Goal: Transaction & Acquisition: Purchase product/service

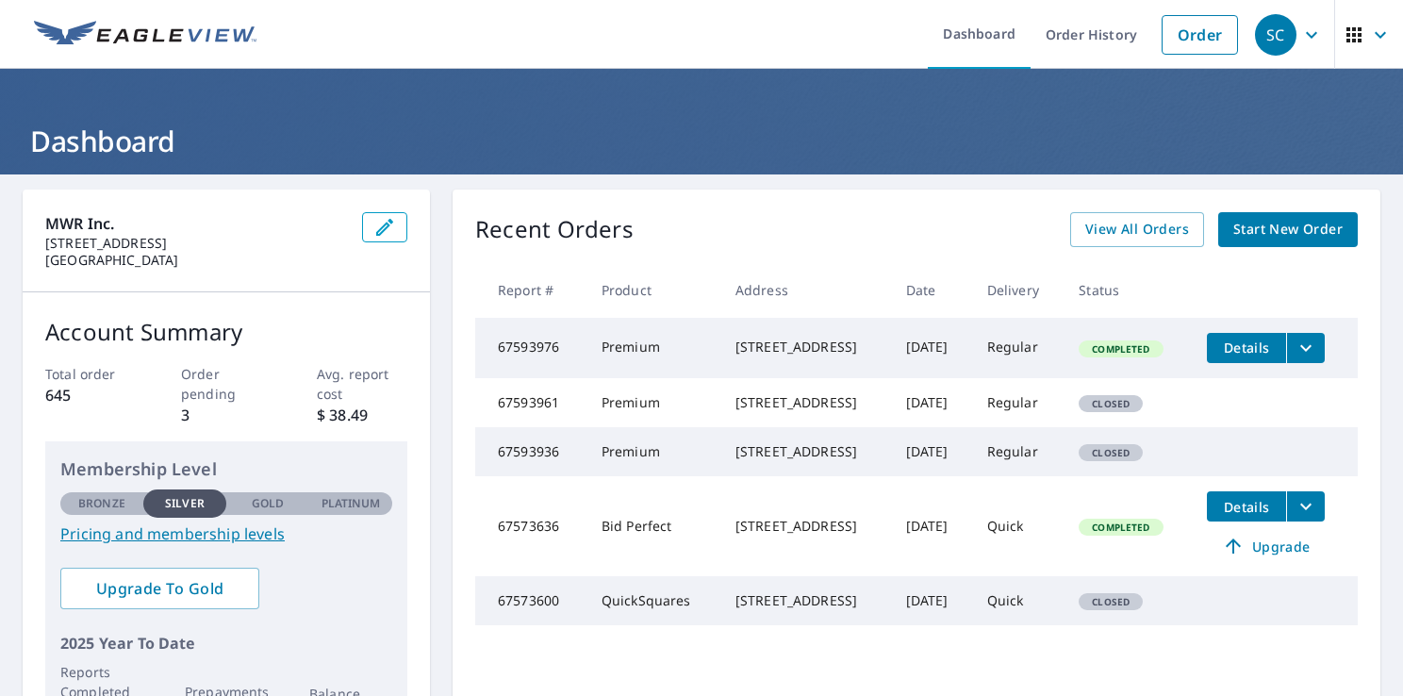
click at [1286, 226] on span "Start New Order" at bounding box center [1287, 230] width 109 height 24
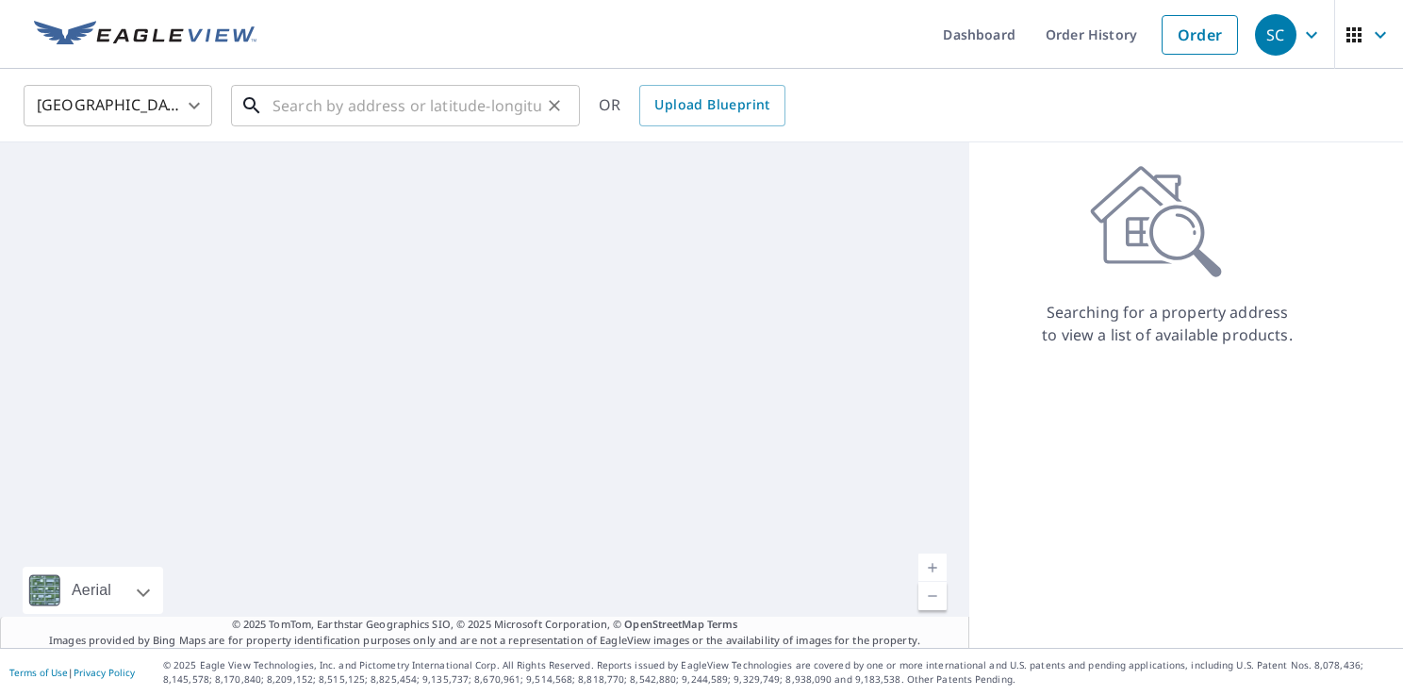
click at [367, 104] on input "text" at bounding box center [407, 105] width 269 height 53
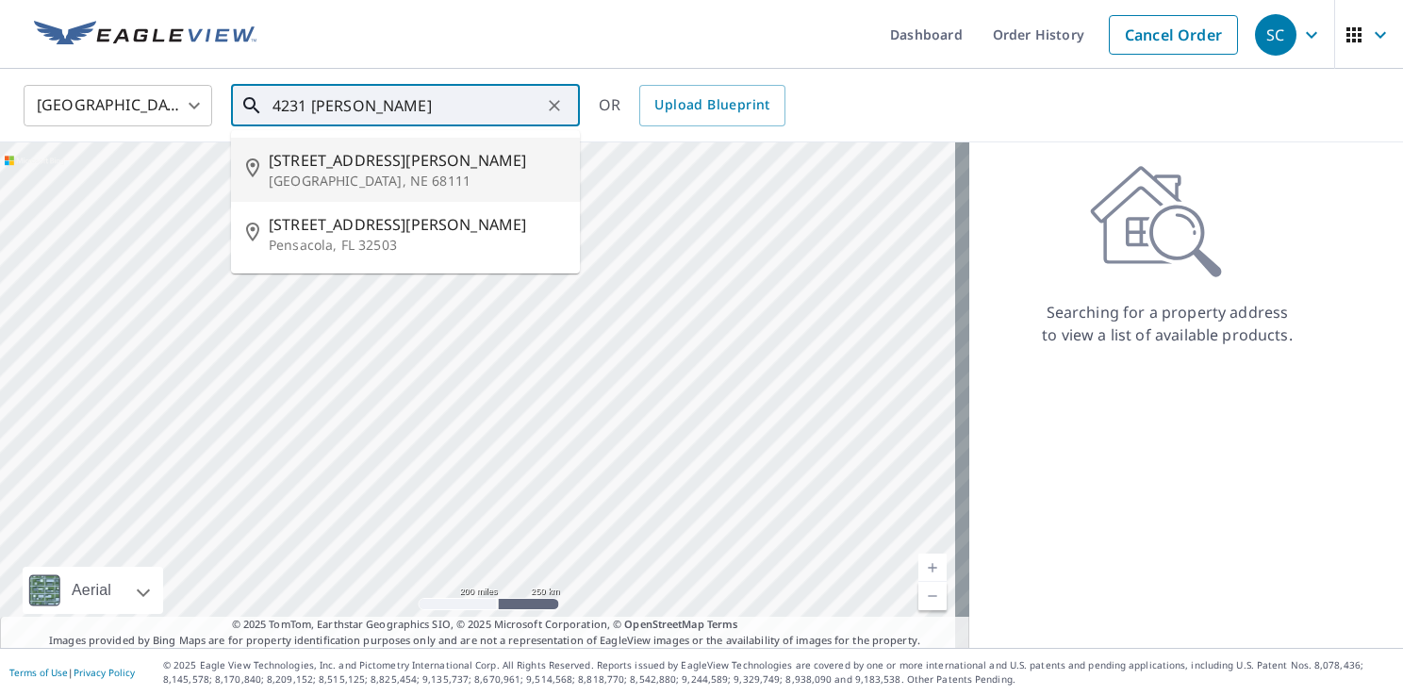
click at [350, 169] on span "4231 Ellison Ave" at bounding box center [417, 160] width 296 height 23
type input "4231 Ellison Ave Omaha, NE 68111"
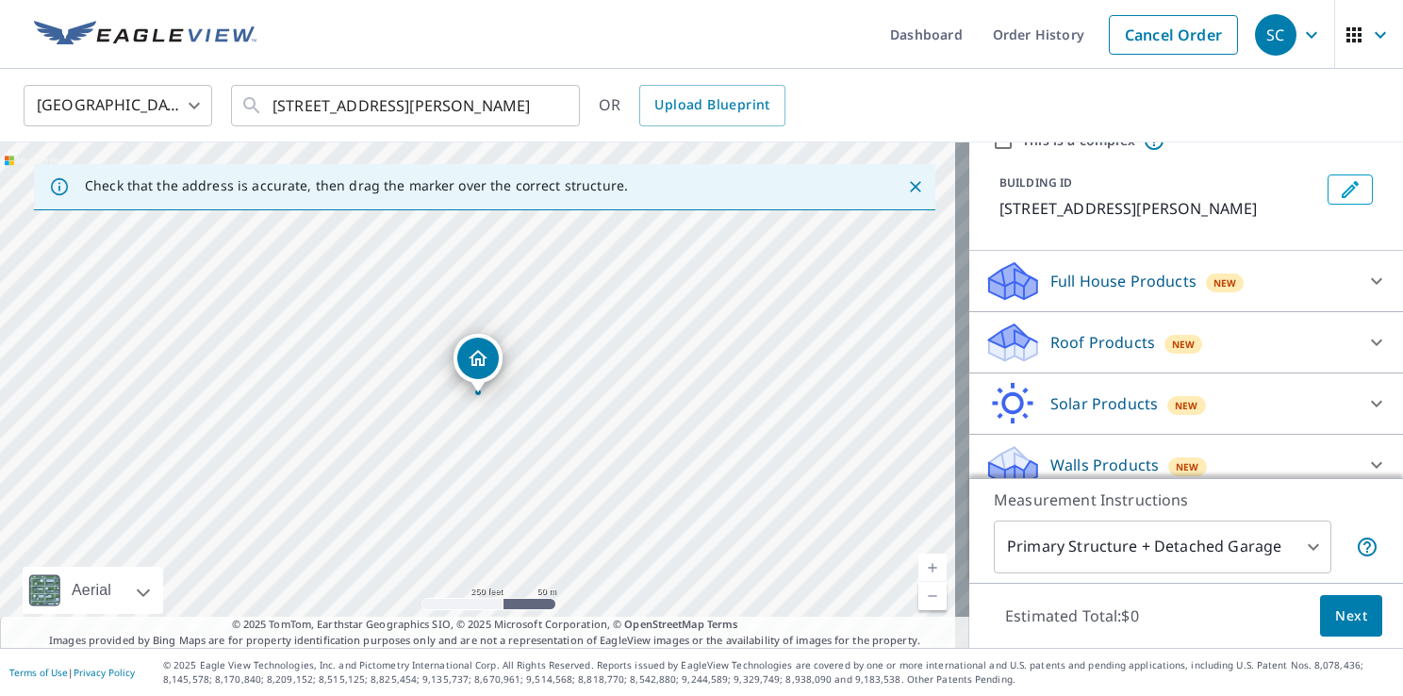
scroll to position [103, 0]
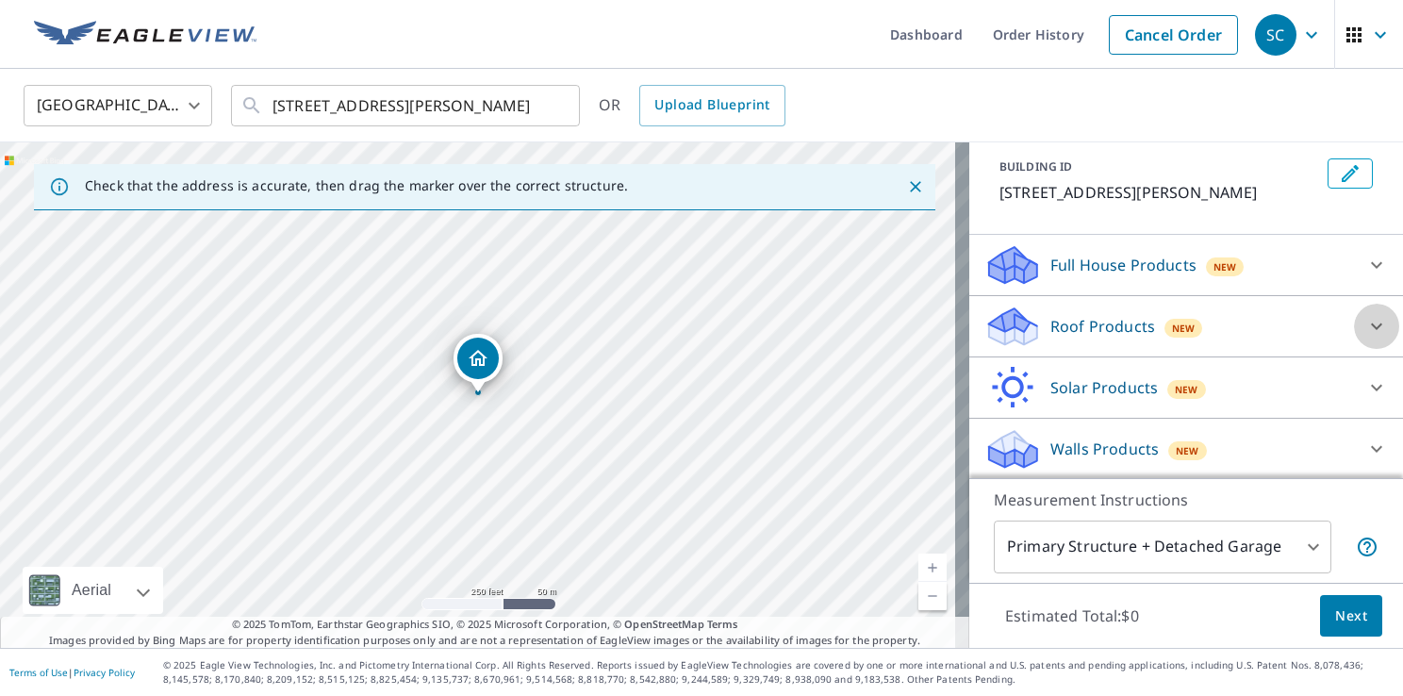
click at [1365, 324] on icon at bounding box center [1376, 326] width 23 height 23
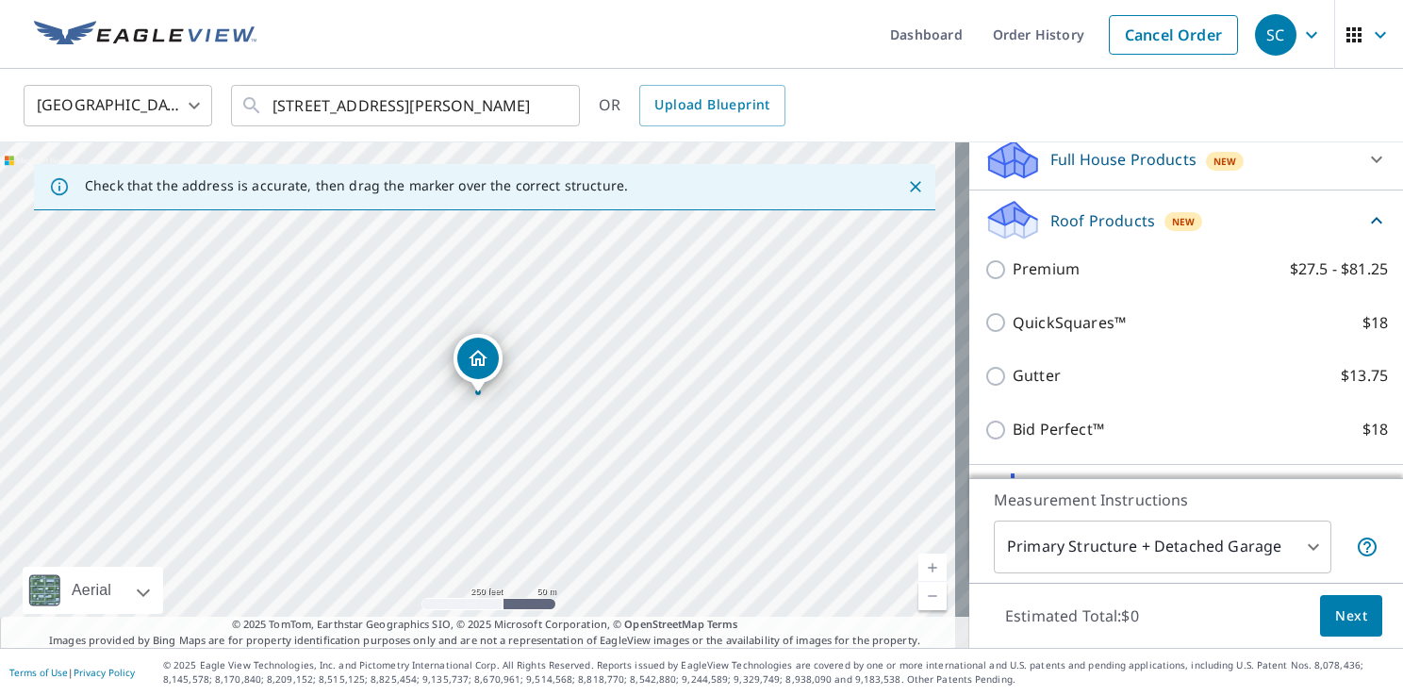
scroll to position [215, 0]
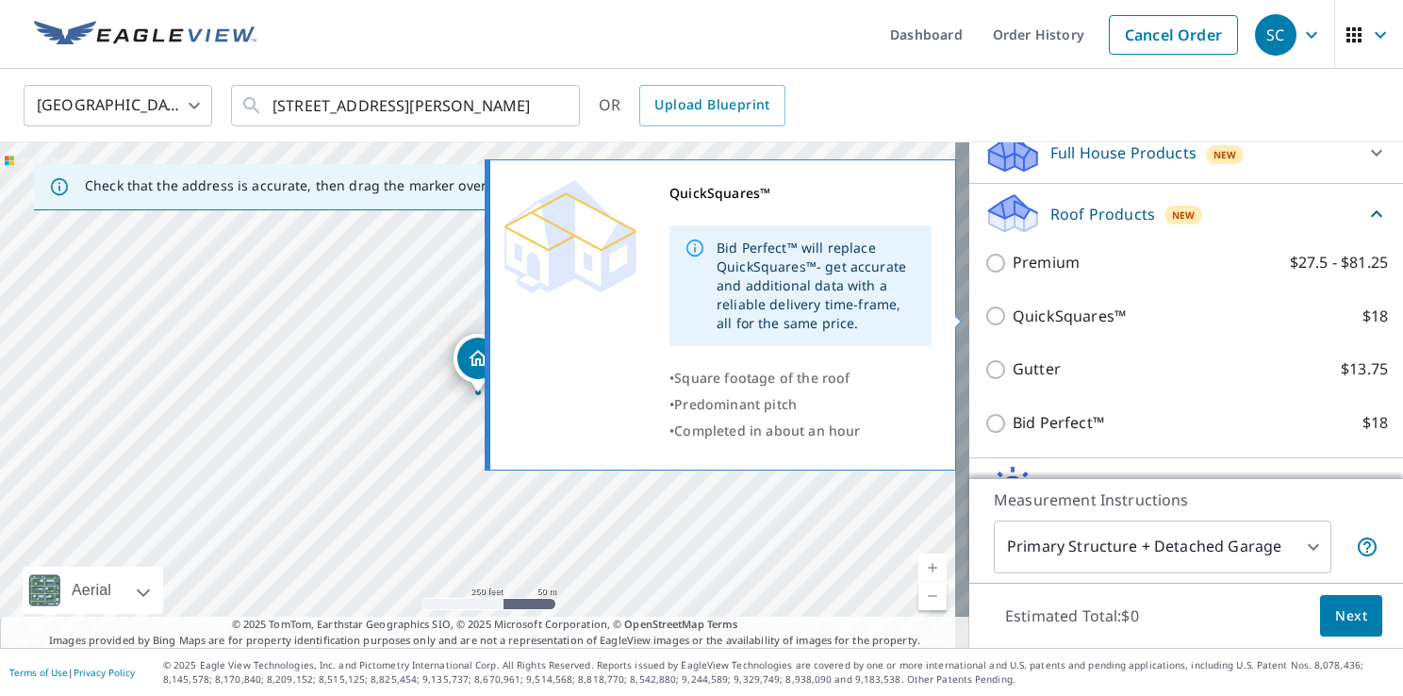
click at [984, 317] on input "QuickSquares™ $18" at bounding box center [998, 316] width 28 height 23
checkbox input "true"
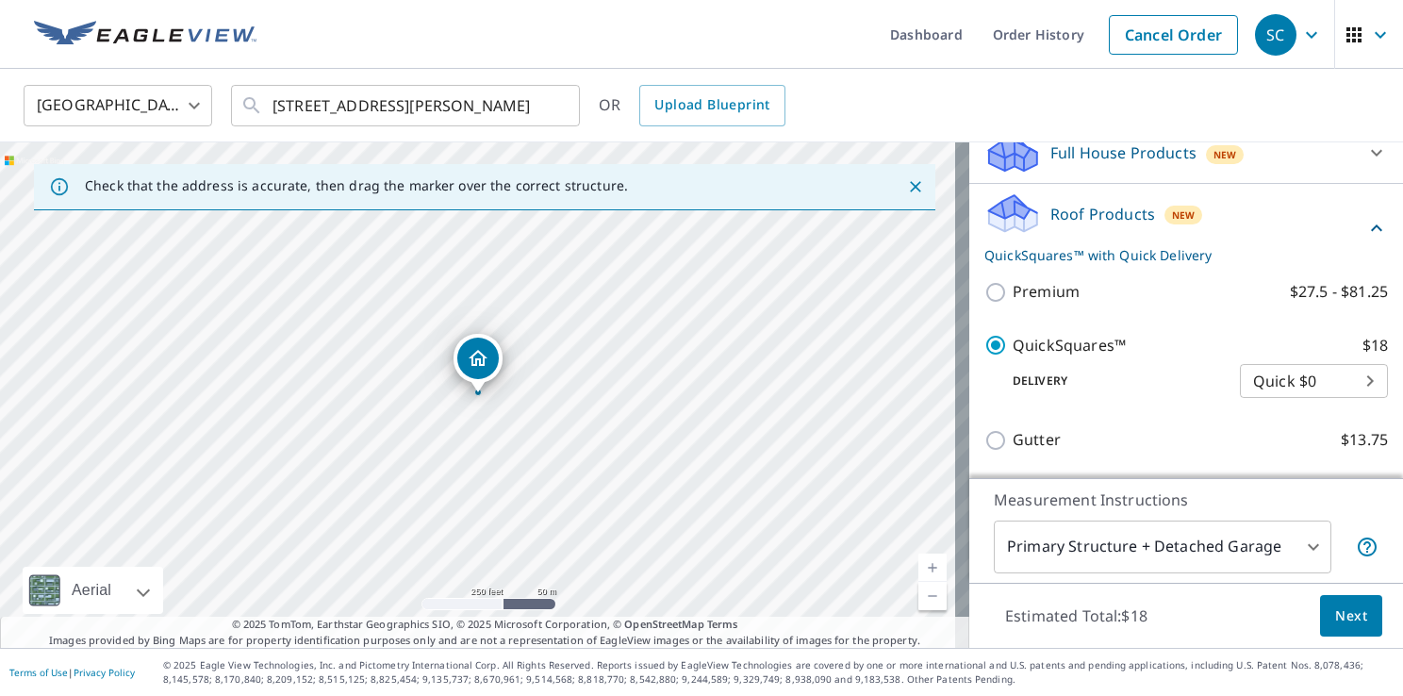
scroll to position [386, 0]
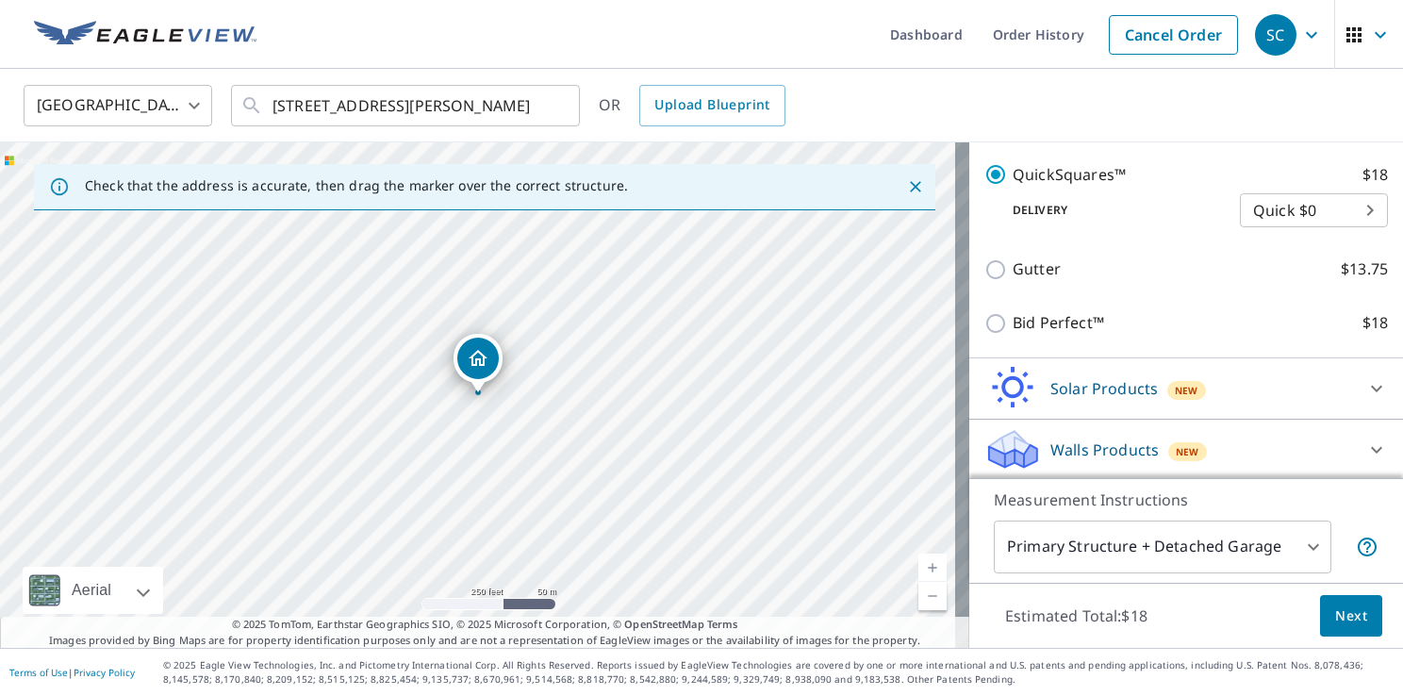
click at [1347, 613] on span "Next" at bounding box center [1351, 616] width 32 height 24
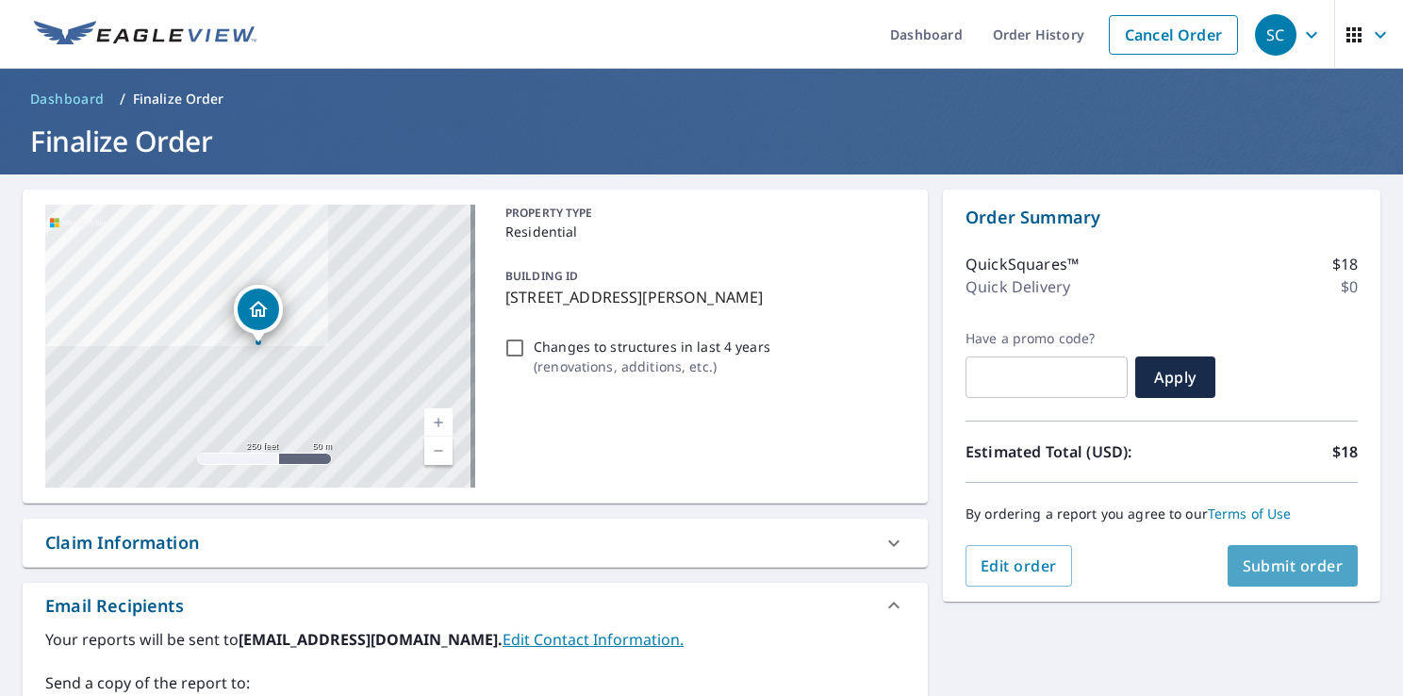
drag, startPoint x: 1295, startPoint y: 571, endPoint x: 1279, endPoint y: 580, distance: 18.1
click at [1279, 580] on button "Submit order" at bounding box center [1293, 565] width 131 height 41
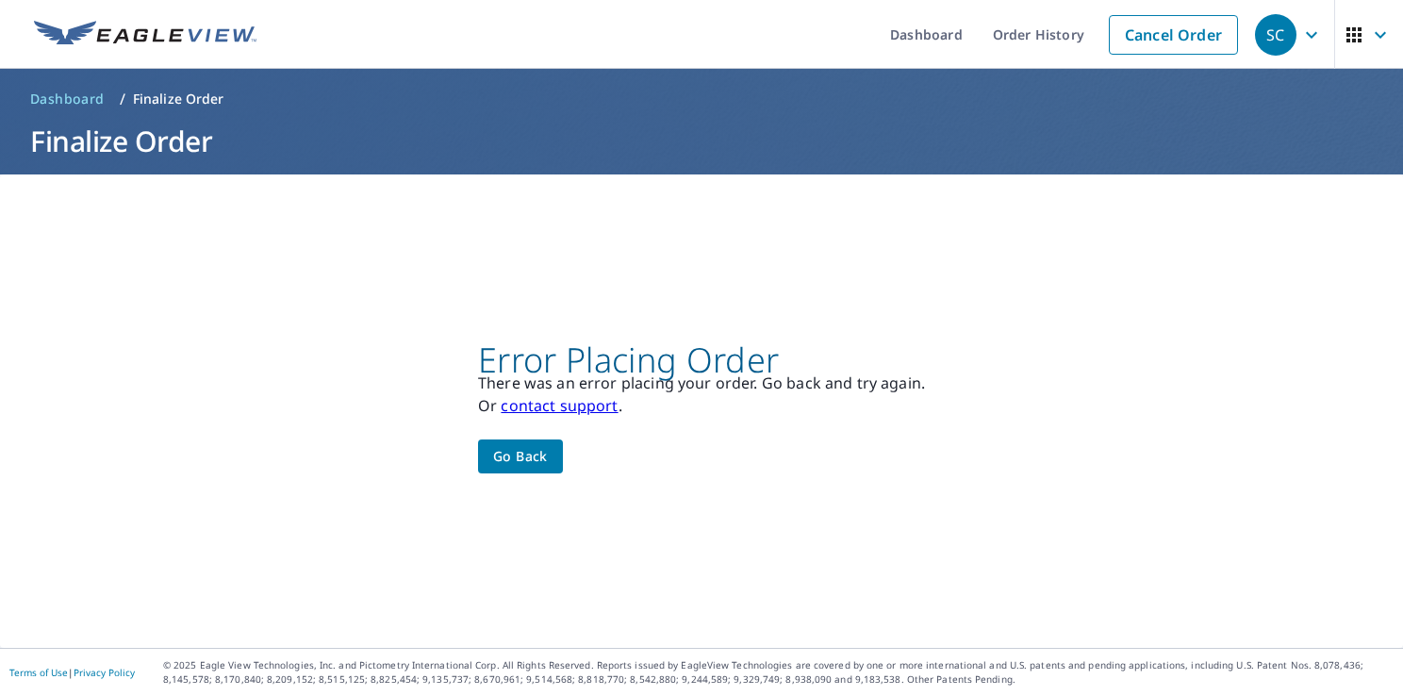
click at [505, 454] on span "Go back" at bounding box center [520, 457] width 55 height 24
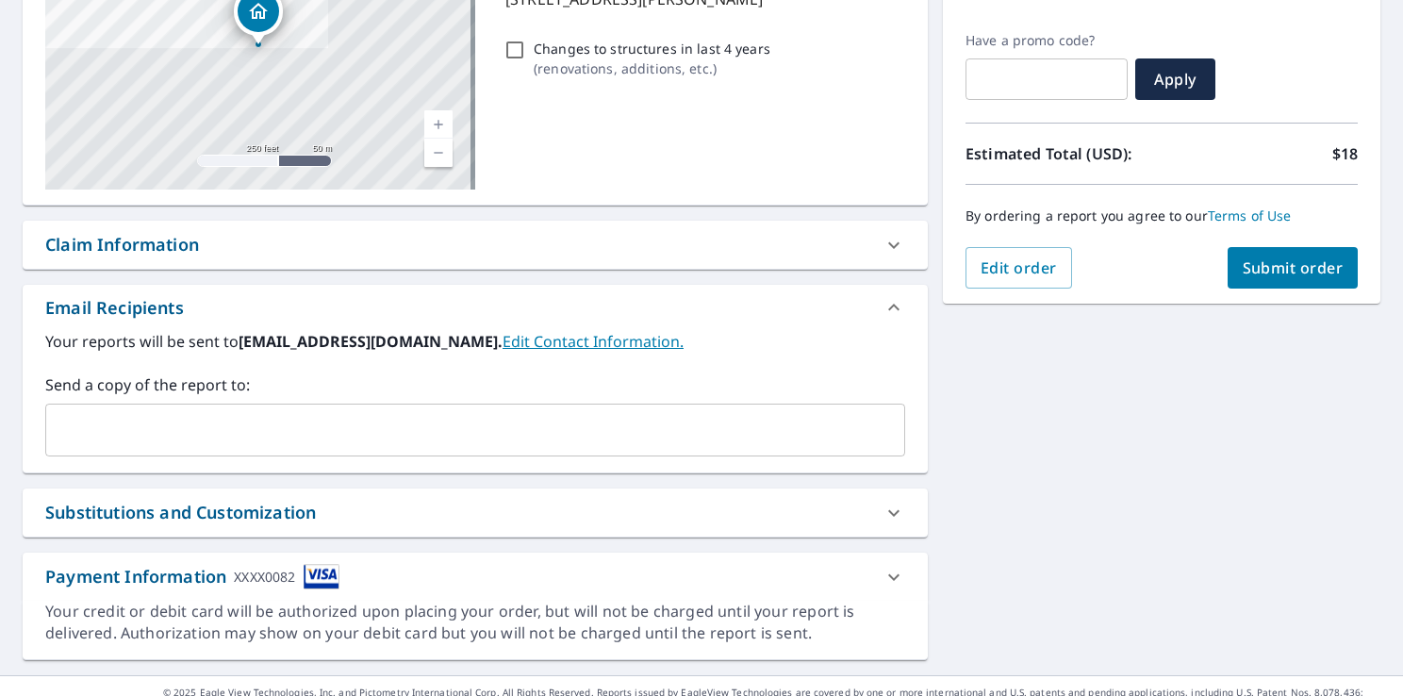
scroll to position [323, 0]
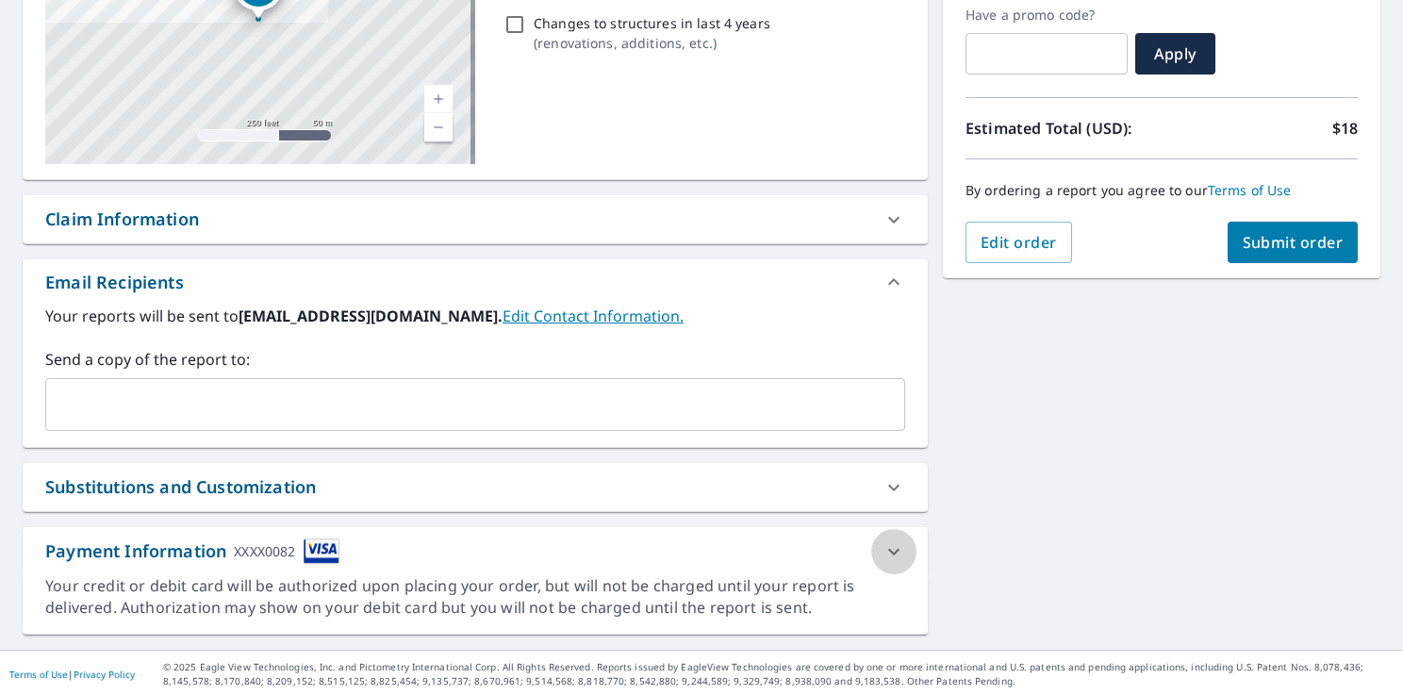
click at [888, 552] on icon at bounding box center [893, 551] width 11 height 7
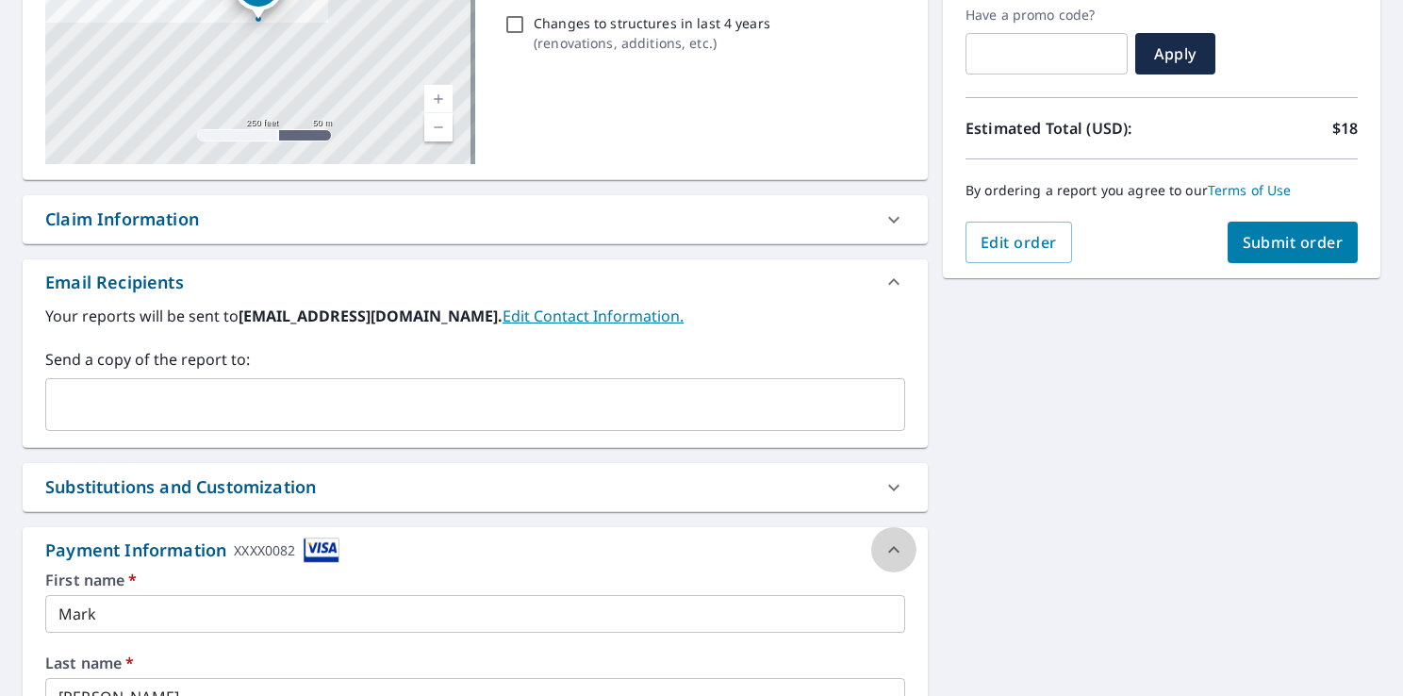
click at [884, 552] on icon at bounding box center [894, 549] width 23 height 23
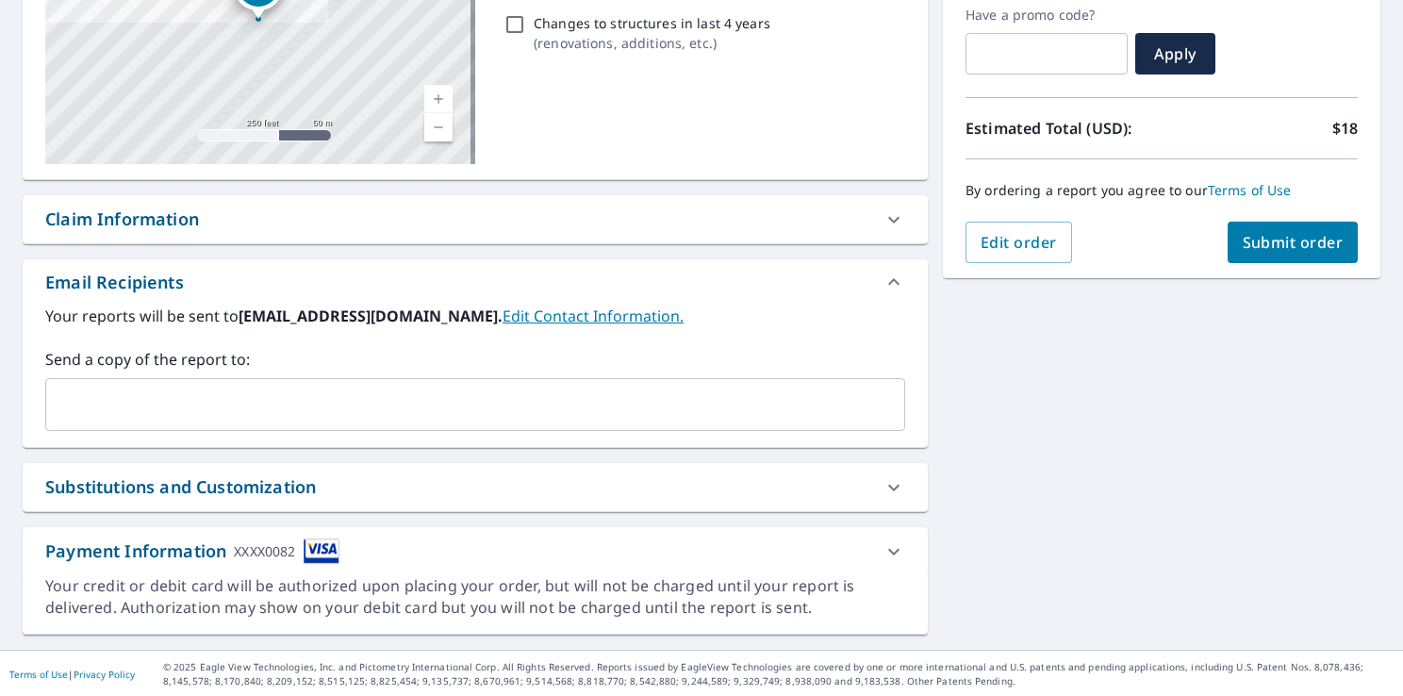
click at [883, 553] on icon at bounding box center [894, 551] width 23 height 23
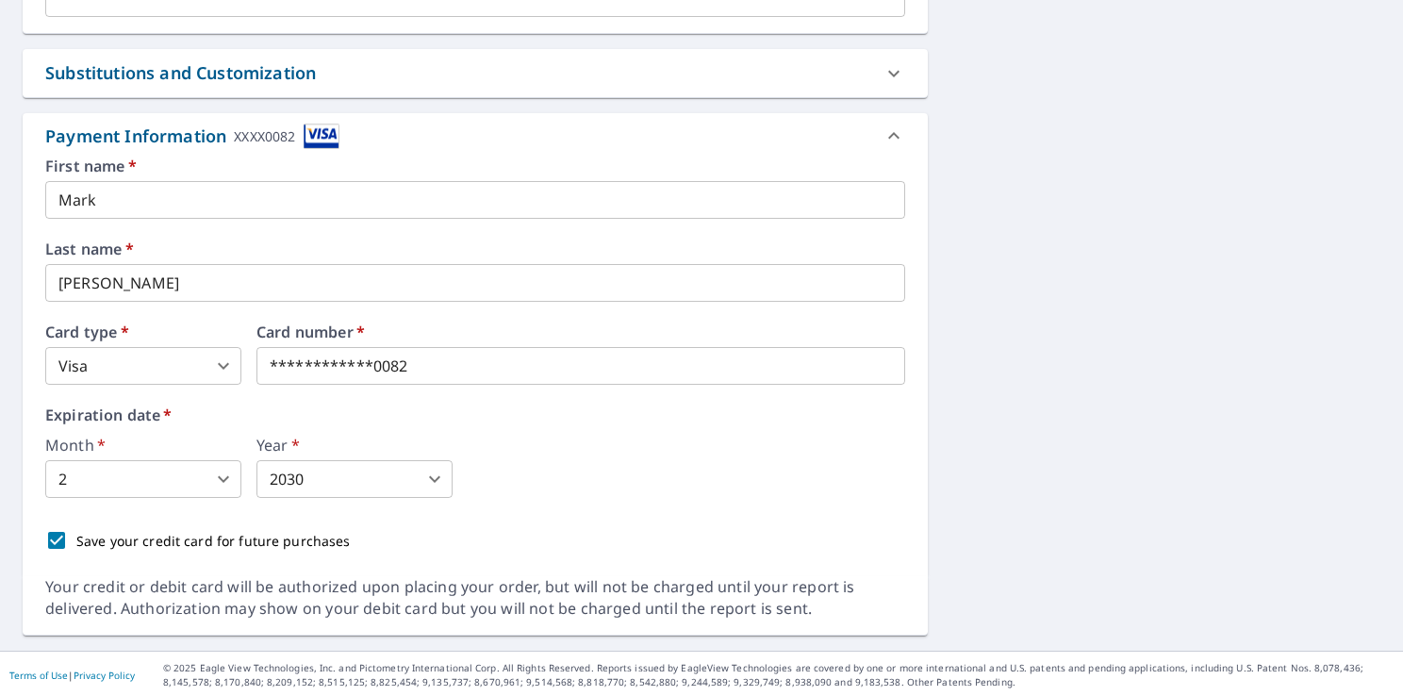
scroll to position [738, 0]
drag, startPoint x: 411, startPoint y: 367, endPoint x: 0, endPoint y: 419, distance: 414.4
type input "3"
click at [670, 413] on label "Expiration date   *" at bounding box center [475, 413] width 860 height 15
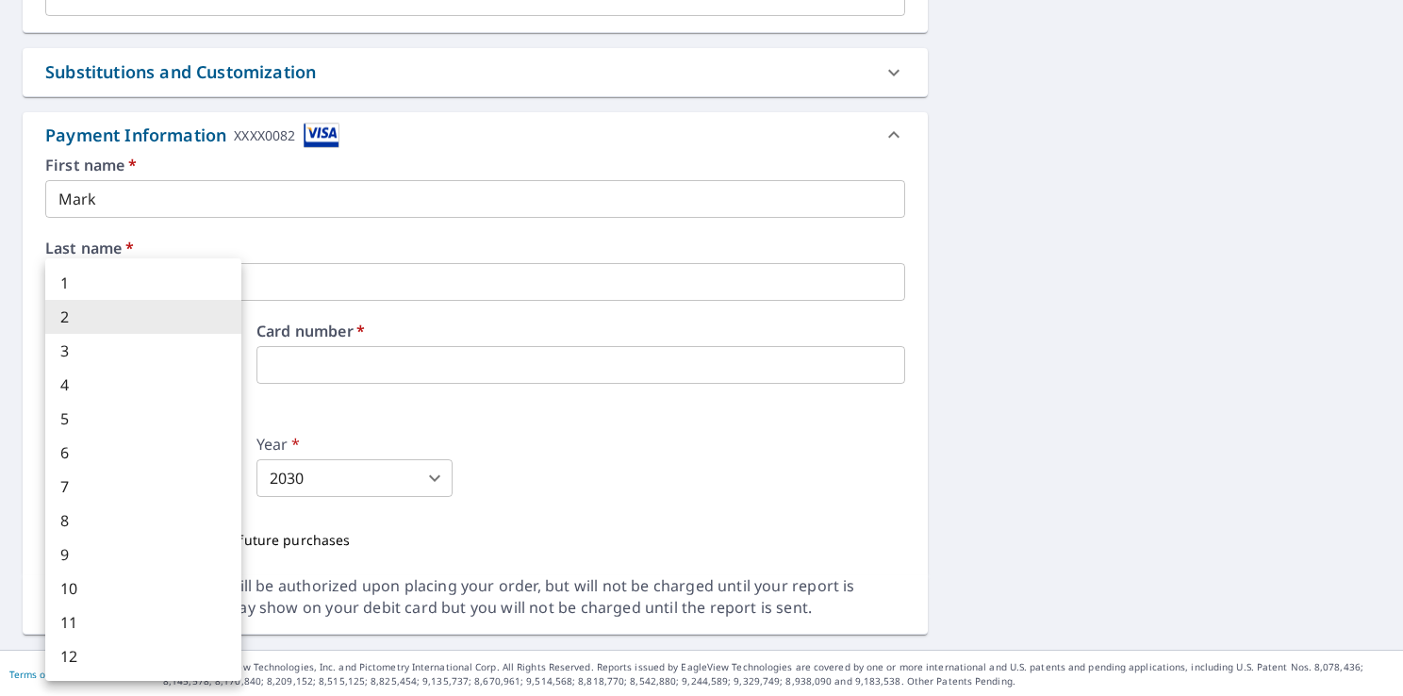
click at [121, 483] on body "SC SC Dashboard Order History Cancel Order SC Dashboard / Finalize Order Finali…" at bounding box center [701, 348] width 1403 height 696
click at [91, 589] on li "10" at bounding box center [143, 588] width 196 height 34
type input "10"
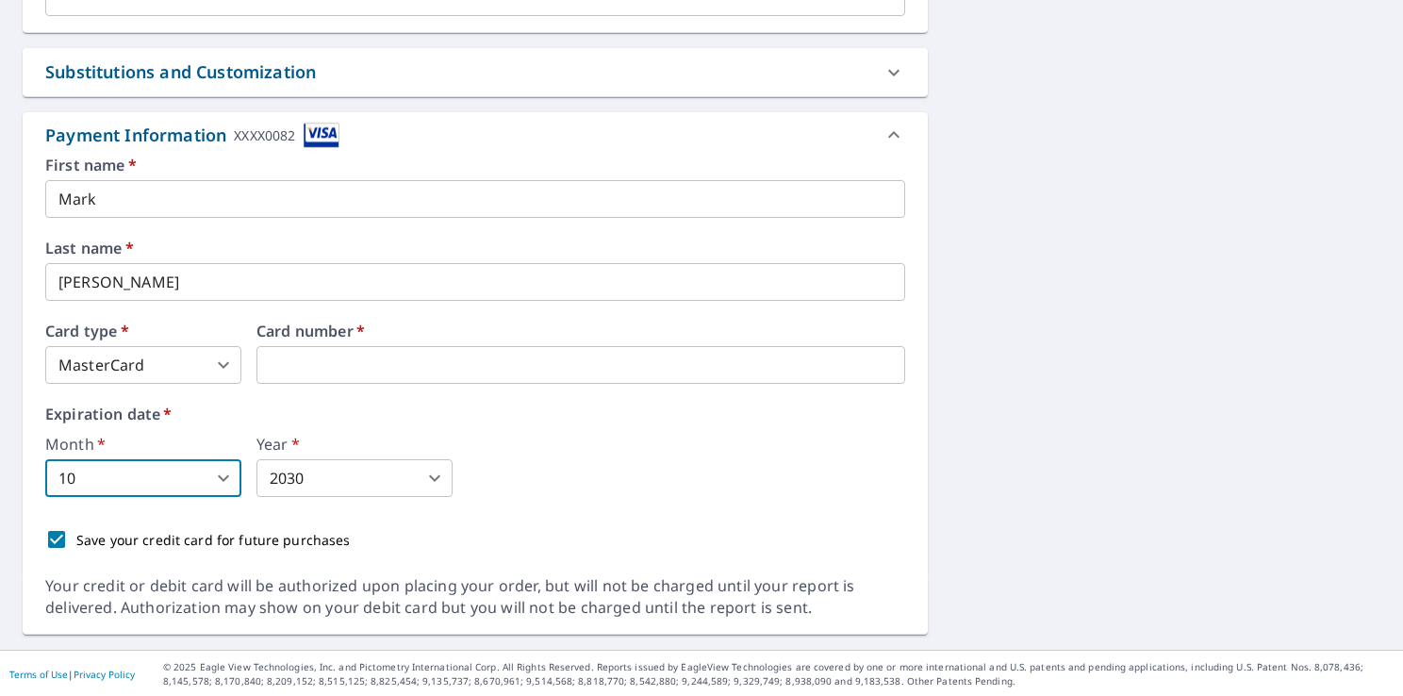
click at [402, 490] on body "SC SC Dashboard Order History Cancel Order SC Dashboard / Finalize Order Finali…" at bounding box center [701, 348] width 1403 height 696
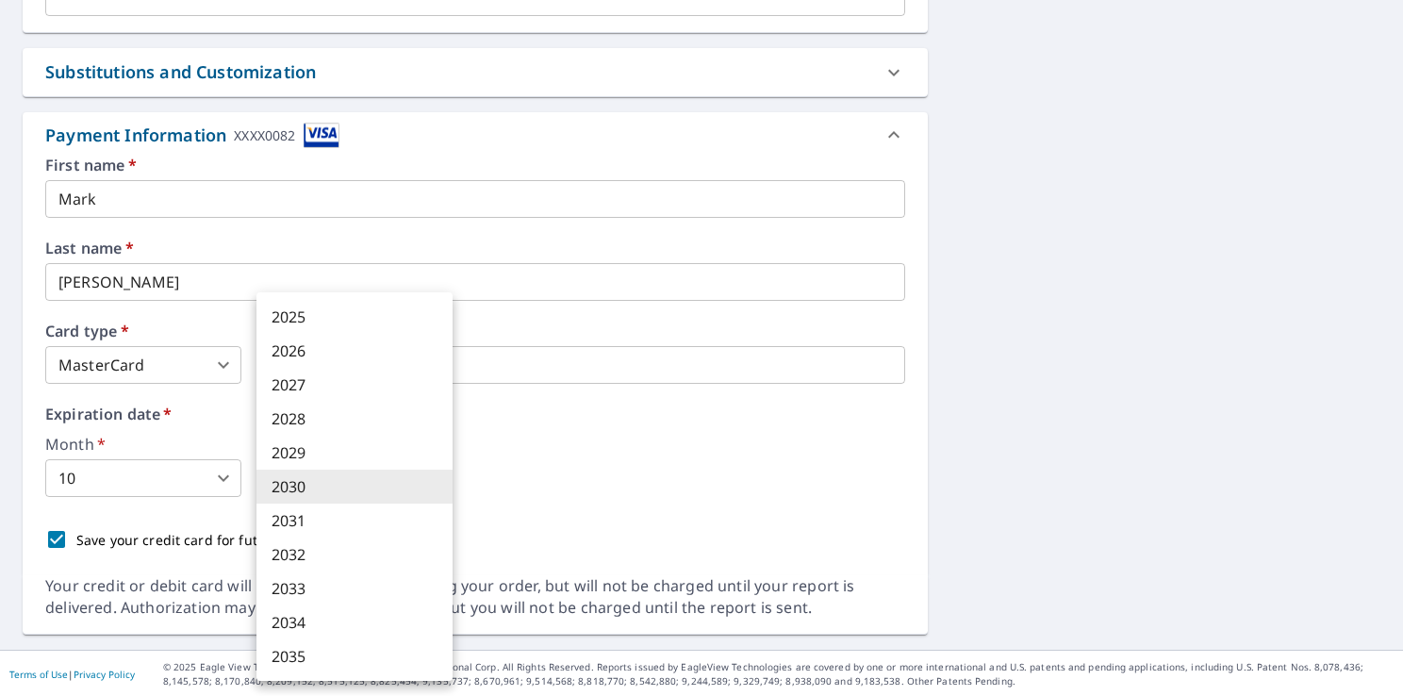
click at [340, 420] on li "2028" at bounding box center [354, 419] width 196 height 34
type input "2028"
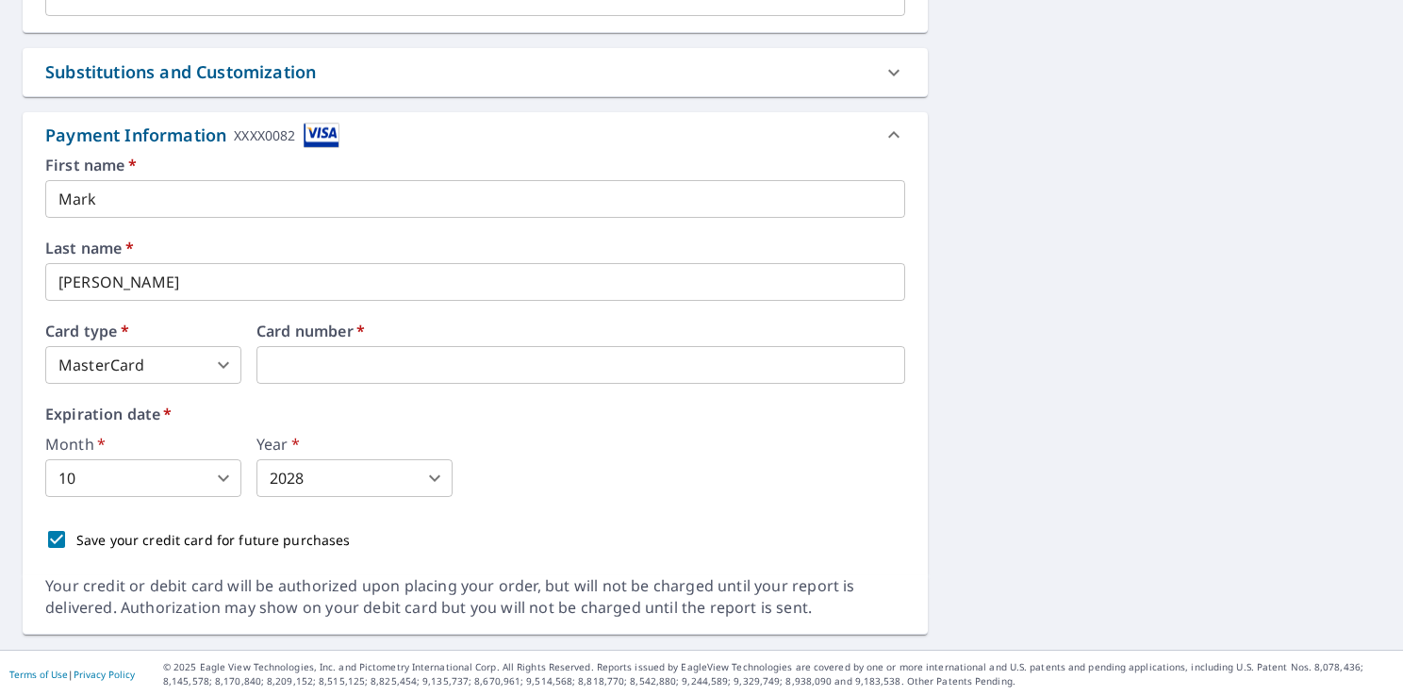
click at [685, 517] on div "First name   * Mark ​ Last name   * Schneidewind ​ Card type   * MasterCard 3 ​…" at bounding box center [475, 358] width 860 height 402
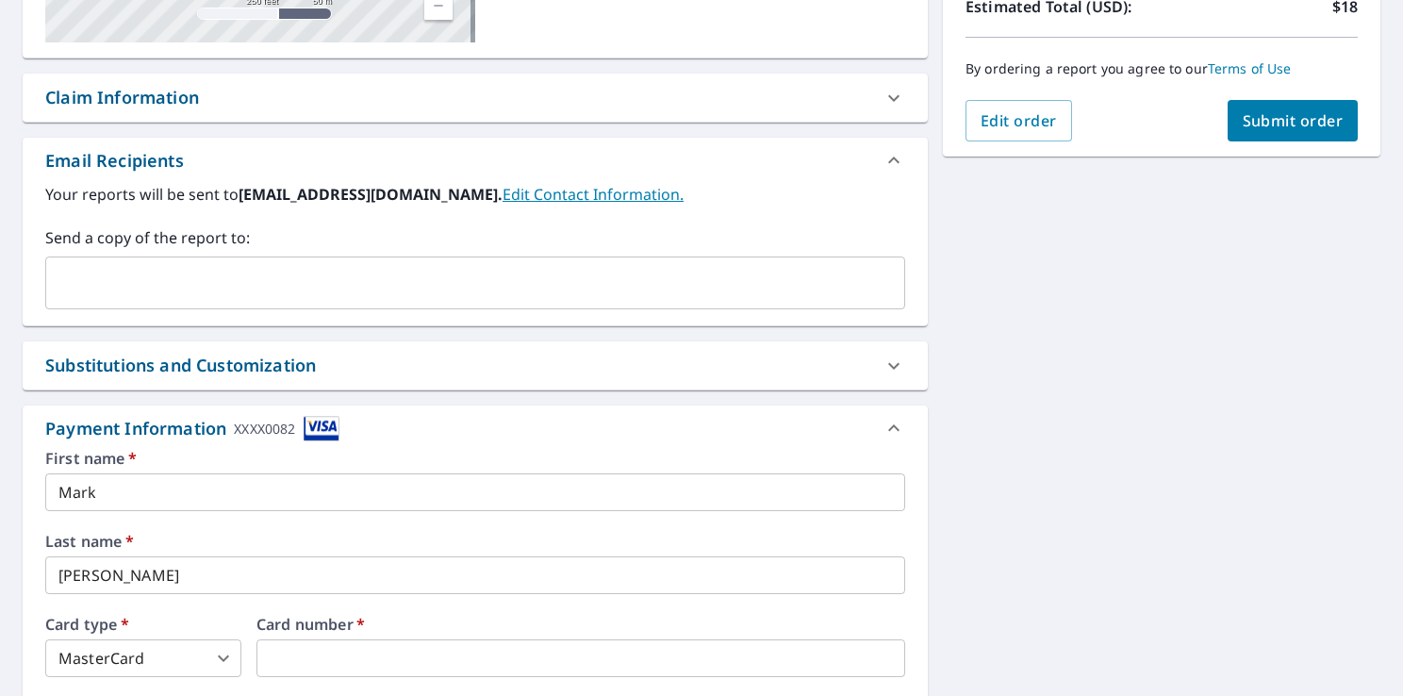
scroll to position [453, 0]
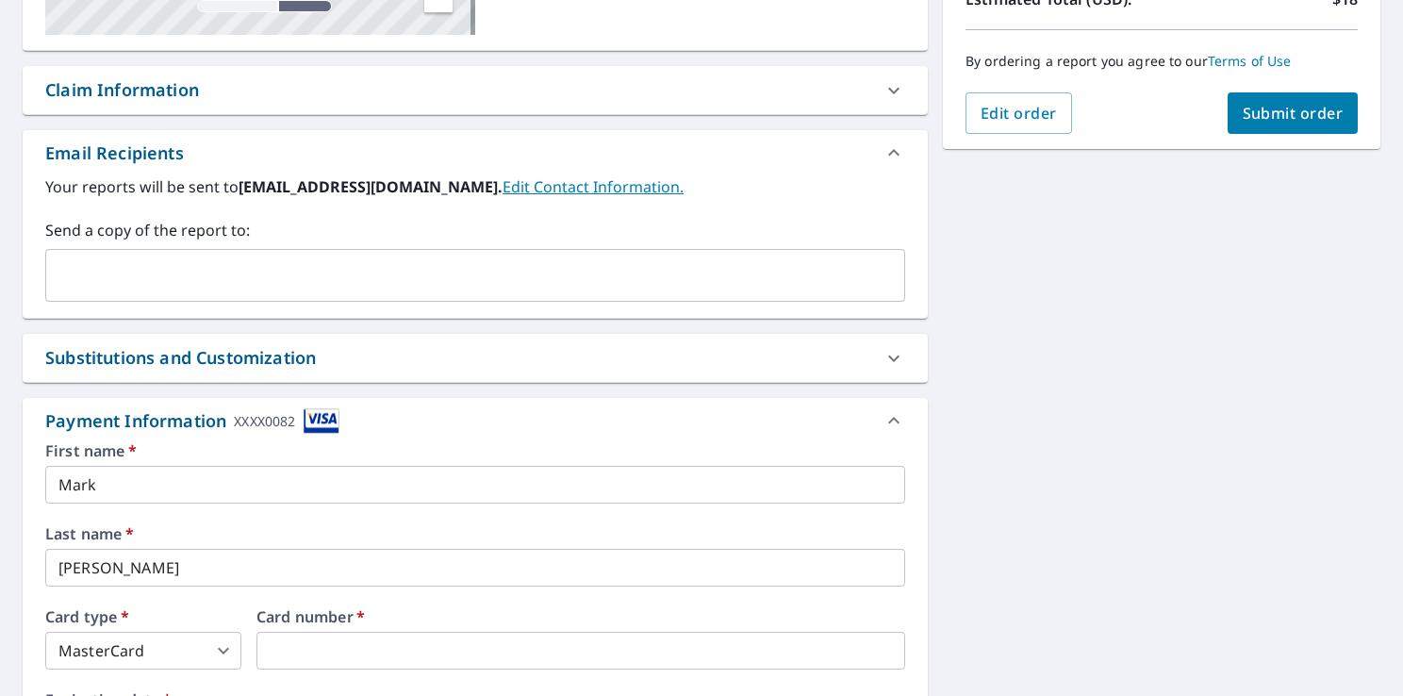
click at [1265, 110] on span "Submit order" at bounding box center [1293, 113] width 101 height 21
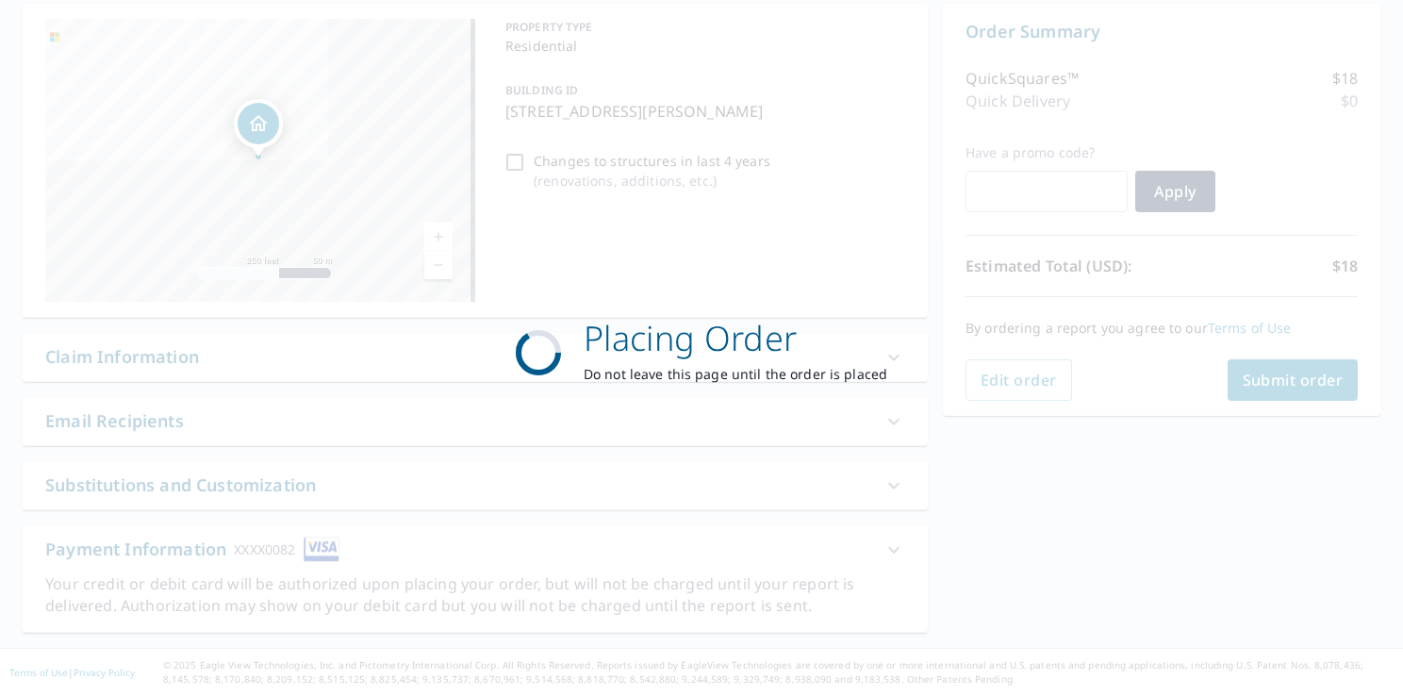
scroll to position [184, 0]
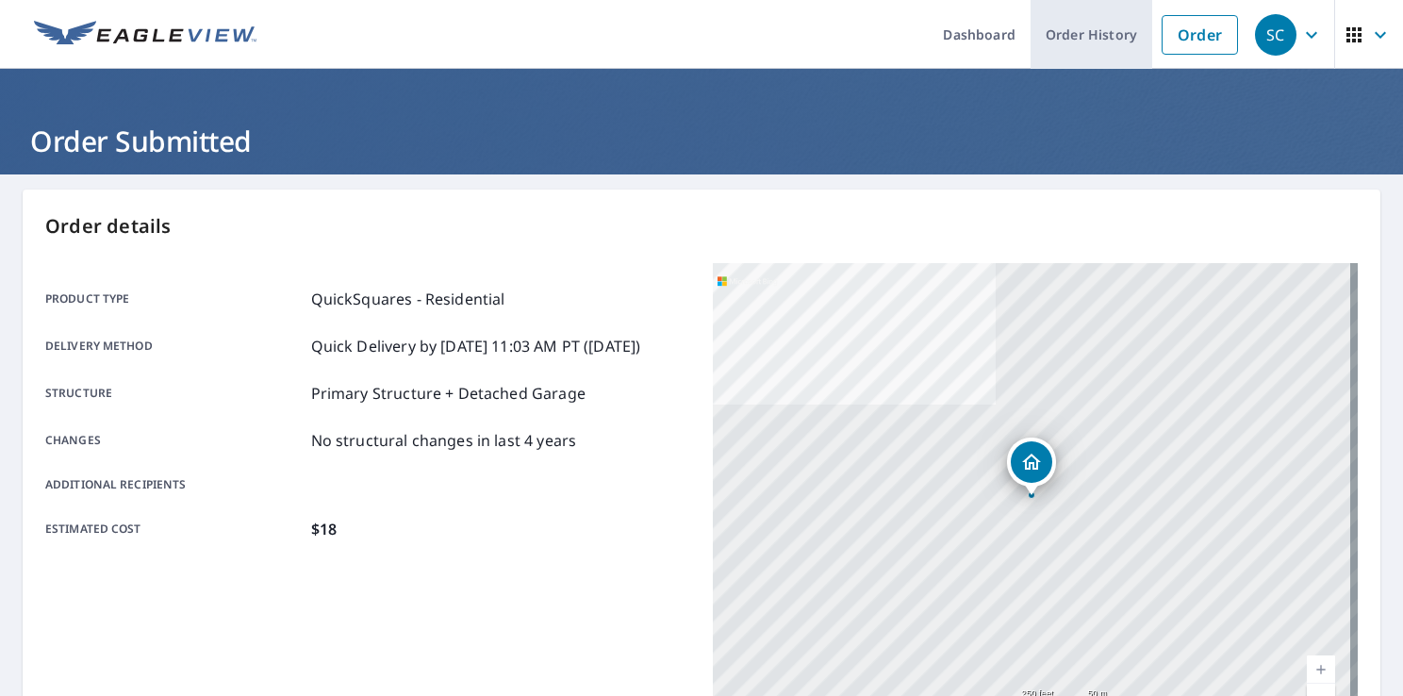
click at [1084, 40] on link "Order History" at bounding box center [1092, 34] width 122 height 69
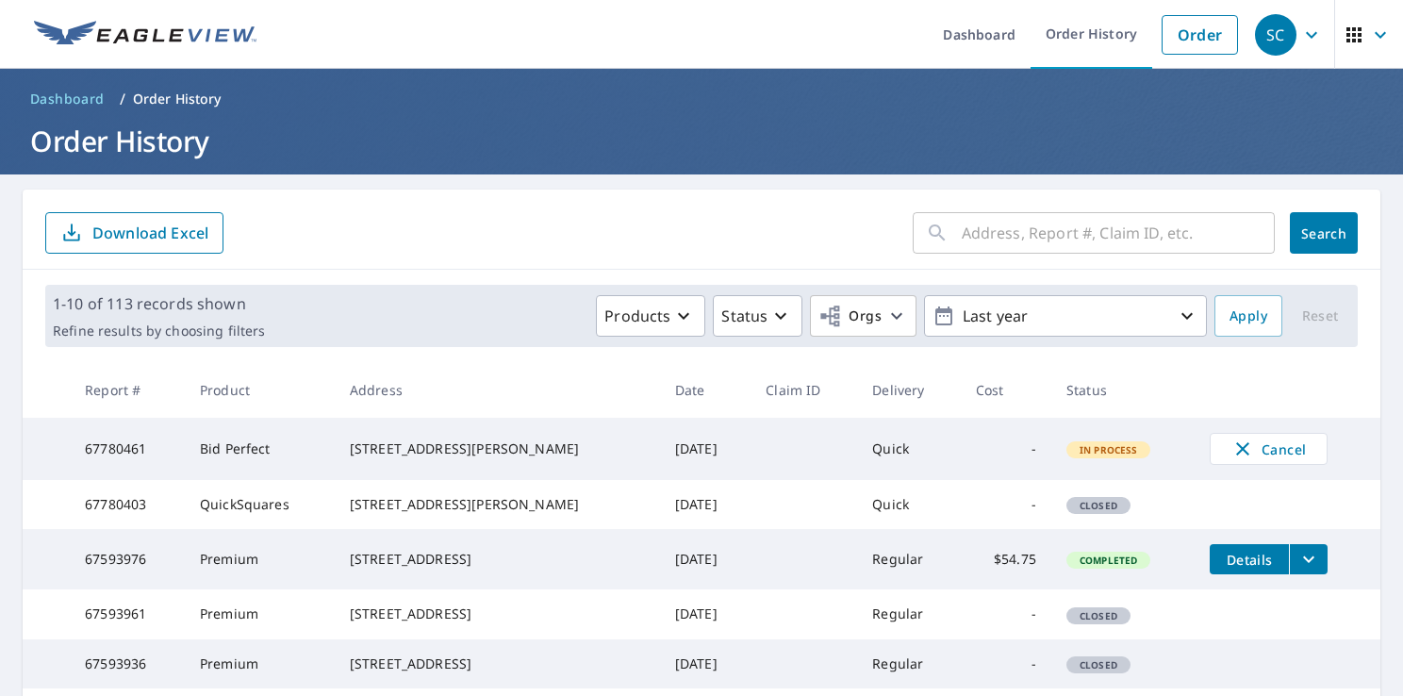
click at [448, 455] on div "[STREET_ADDRESS][PERSON_NAME]" at bounding box center [497, 448] width 295 height 19
